Goal: Task Accomplishment & Management: Use online tool/utility

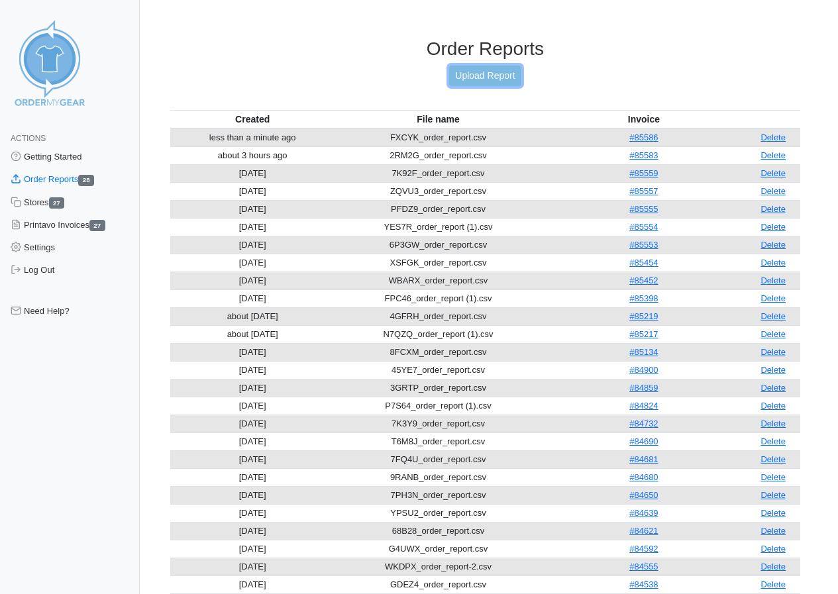
click at [495, 72] on link "Upload Report" at bounding box center [485, 76] width 72 height 21
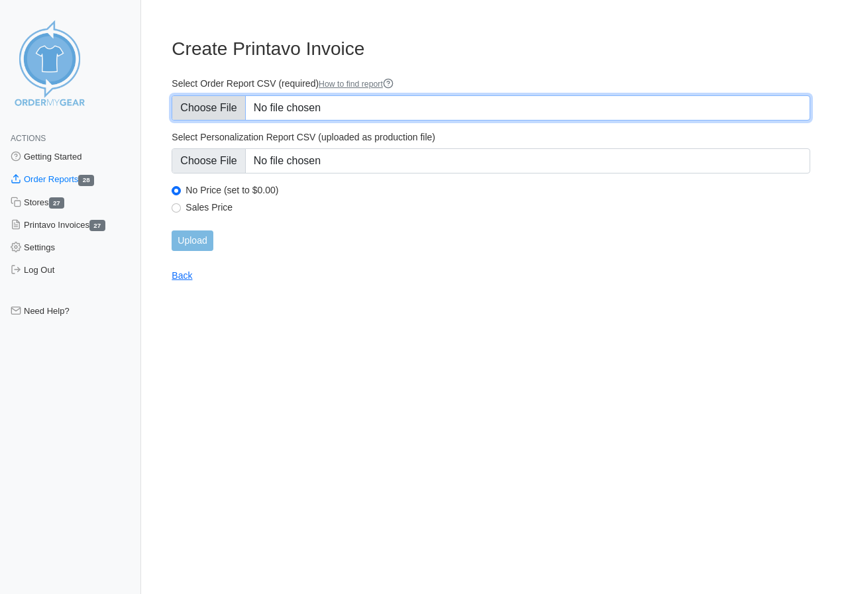
click at [204, 101] on input "Select Order Report CSV (required) How to find report" at bounding box center [491, 107] width 639 height 25
type input "C:\fakepath\ANNWE_order_report.csv"
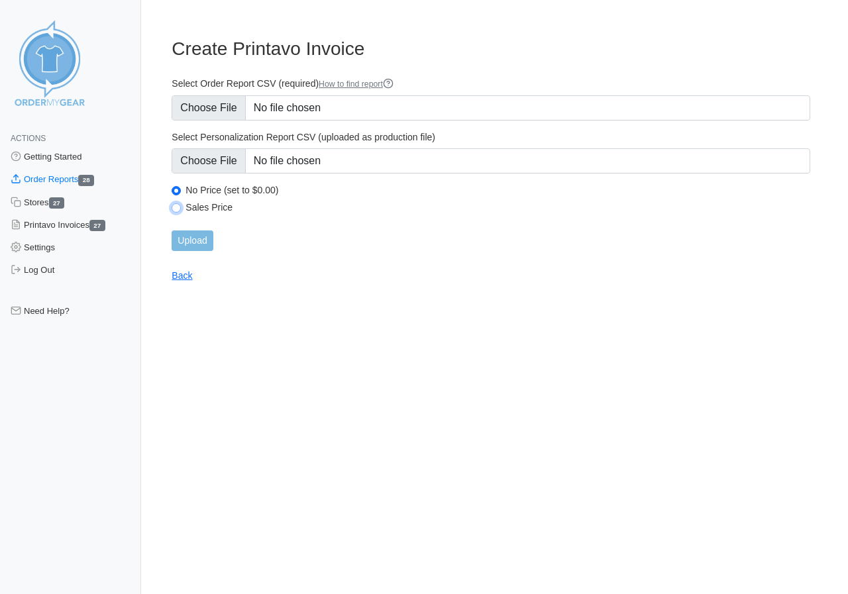
click at [177, 207] on input "Sales Price" at bounding box center [176, 207] width 9 height 9
radio input "true"
click at [196, 238] on input "Upload" at bounding box center [192, 241] width 41 height 21
